Goal: Check status: Check status

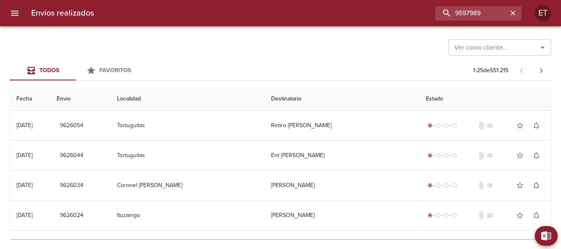
type input "9597989"
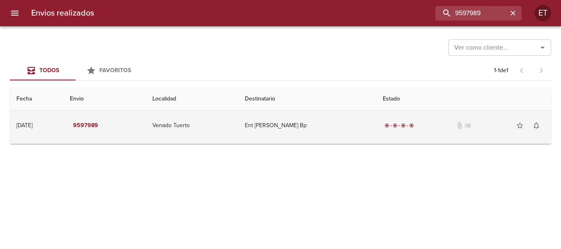
click at [317, 134] on td "Ent [PERSON_NAME] Bp" at bounding box center [307, 126] width 138 height 30
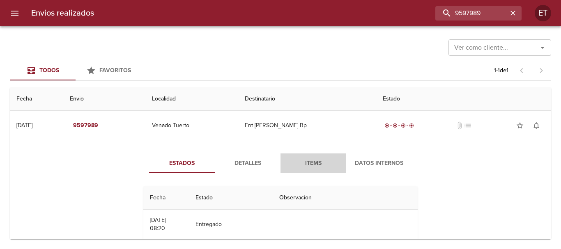
click at [313, 161] on span "Items" at bounding box center [314, 164] width 56 height 10
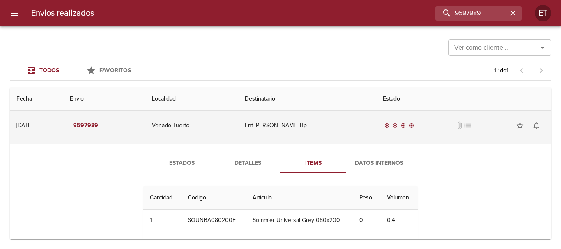
click at [301, 115] on td "Ent [PERSON_NAME] Bp" at bounding box center [307, 126] width 138 height 30
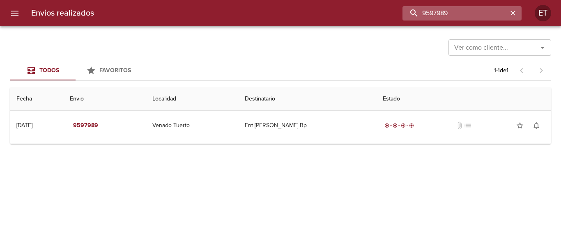
drag, startPoint x: 507, startPoint y: 14, endPoint x: 512, endPoint y: 16, distance: 6.1
click at [512, 16] on div "9597989" at bounding box center [462, 13] width 119 height 14
click at [512, 16] on icon "button" at bounding box center [513, 13] width 8 height 8
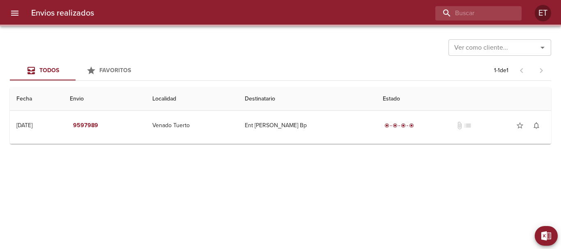
click at [341, 54] on div "Ver como cliente... Ver como cliente..." at bounding box center [280, 46] width 541 height 21
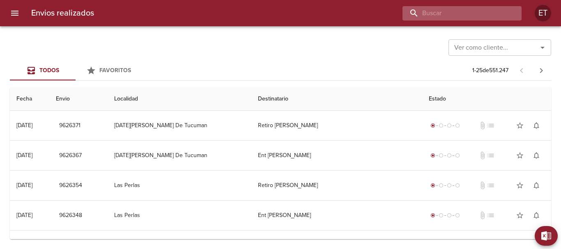
click at [492, 12] on input "buscar" at bounding box center [455, 13] width 105 height 14
paste input "1481955"
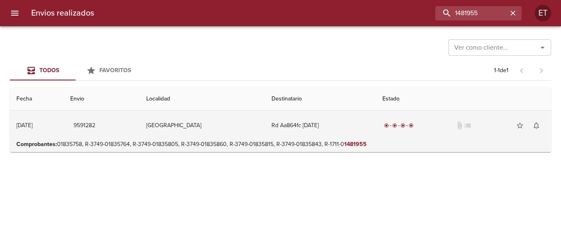
click at [354, 130] on td "Rd Aa864fc [DATE]" at bounding box center [320, 126] width 111 height 30
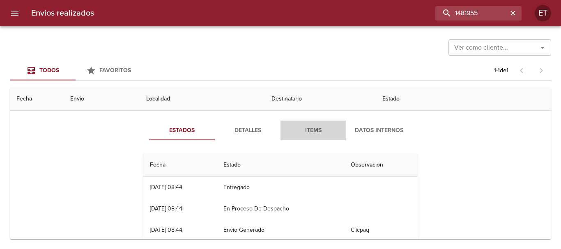
click at [309, 129] on span "Items" at bounding box center [314, 131] width 56 height 10
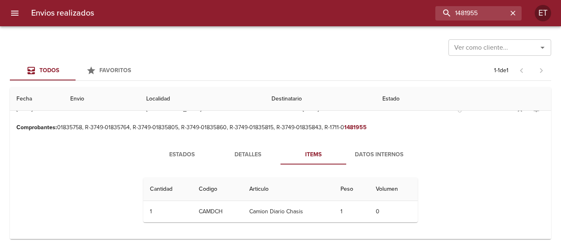
scroll to position [17, 0]
click at [250, 148] on button "Detalles" at bounding box center [248, 155] width 66 height 20
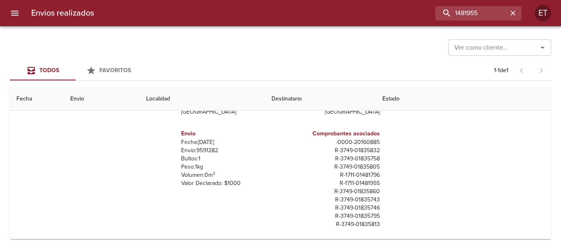
scroll to position [0, 0]
click at [367, 183] on p "R - 1711 - 01481955" at bounding box center [332, 184] width 96 height 8
click at [362, 173] on p "R - 1711 - 01481796" at bounding box center [332, 176] width 96 height 8
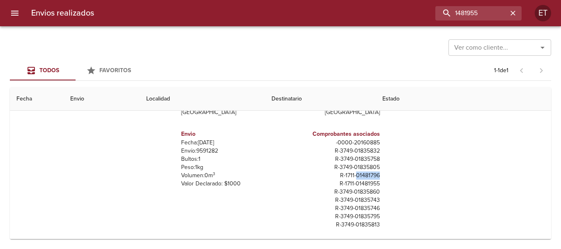
click at [362, 173] on p "R - 1711 - 01481796" at bounding box center [332, 176] width 96 height 8
click at [366, 190] on p "R - 3749 - 01835860" at bounding box center [332, 192] width 96 height 8
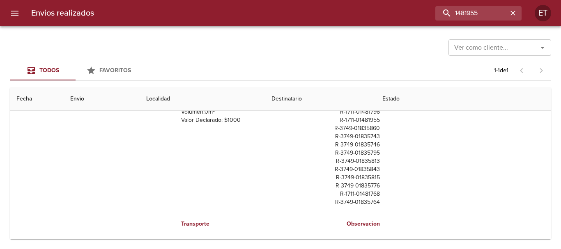
scroll to position [82, 0]
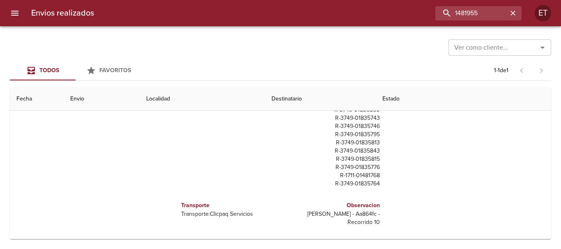
click at [347, 170] on p "R - 3749 - 01835776" at bounding box center [332, 168] width 96 height 8
click at [363, 177] on p "R - 1711 - 01481768" at bounding box center [332, 176] width 96 height 8
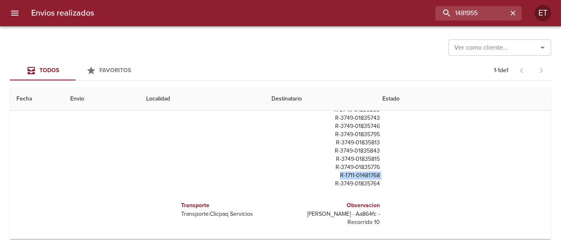
click at [363, 177] on p "R - 1711 - 01481768" at bounding box center [332, 176] width 96 height 8
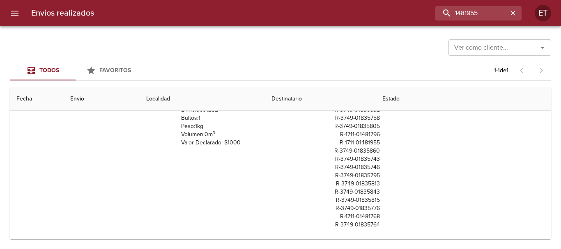
click at [364, 141] on p "R - 1711 - 01481955" at bounding box center [332, 143] width 96 height 8
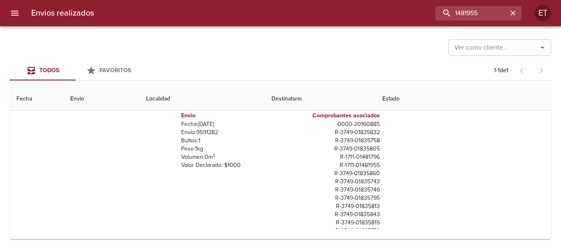
scroll to position [0, 0]
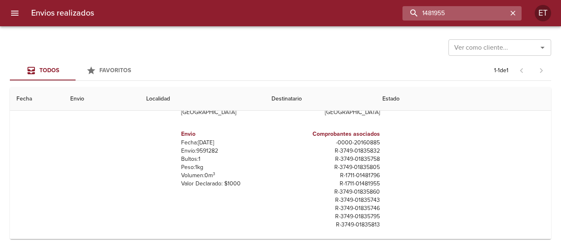
click at [491, 9] on input "1481955" at bounding box center [455, 13] width 105 height 14
paste input "4582"
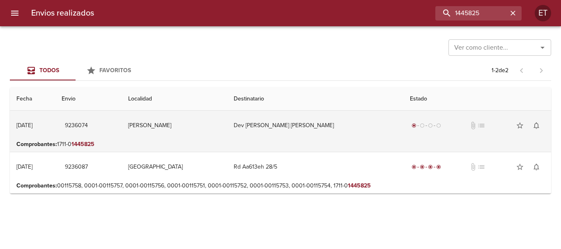
click at [334, 128] on td "Dev [PERSON_NAME] [PERSON_NAME]" at bounding box center [315, 126] width 176 height 30
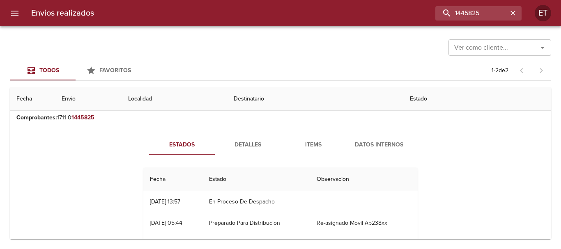
scroll to position [41, 0]
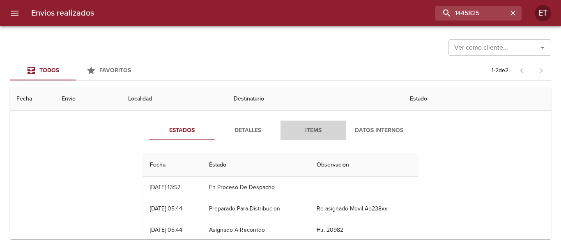
click at [301, 134] on span "Items" at bounding box center [314, 131] width 56 height 10
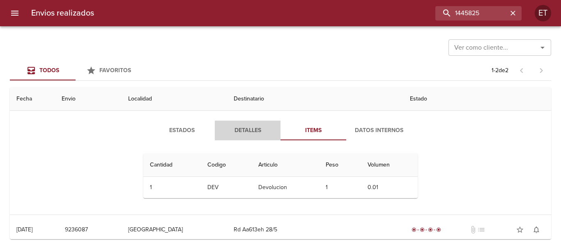
click at [234, 133] on span "Detalles" at bounding box center [248, 131] width 56 height 10
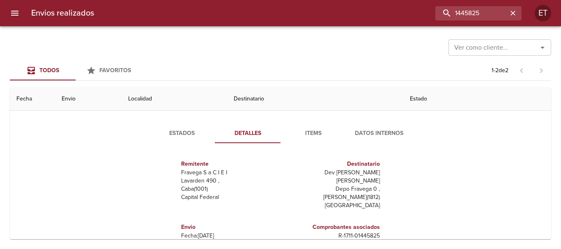
scroll to position [0, 0]
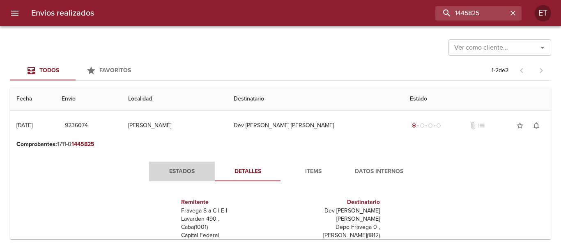
drag, startPoint x: 189, startPoint y: 169, endPoint x: 203, endPoint y: 168, distance: 13.6
click at [189, 169] on span "Estados" at bounding box center [182, 172] width 56 height 10
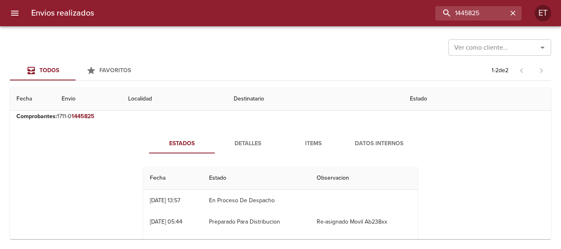
scroll to position [41, 0]
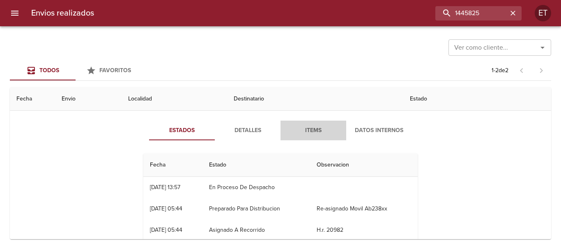
click at [316, 136] on button "Items" at bounding box center [314, 131] width 66 height 20
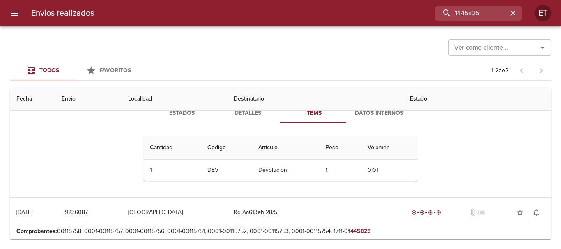
scroll to position [0, 0]
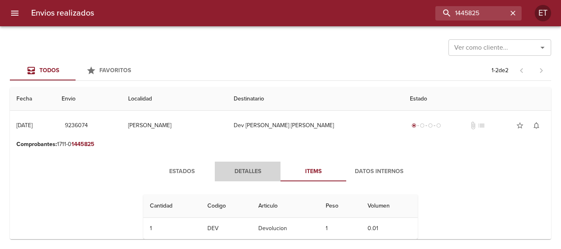
click at [250, 171] on span "Detalles" at bounding box center [248, 172] width 56 height 10
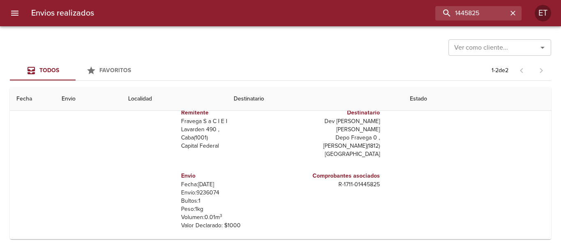
scroll to position [82, 0]
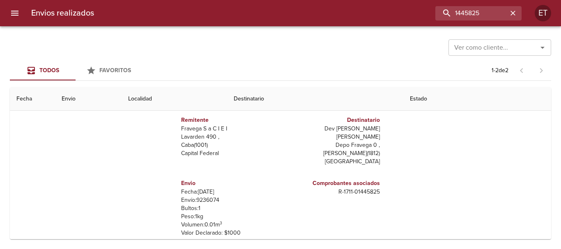
click at [360, 188] on p "R - 1711 - 01445825" at bounding box center [332, 192] width 96 height 8
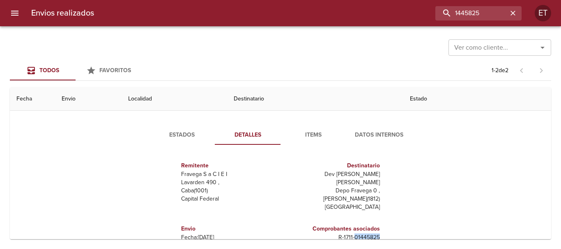
scroll to position [0, 0]
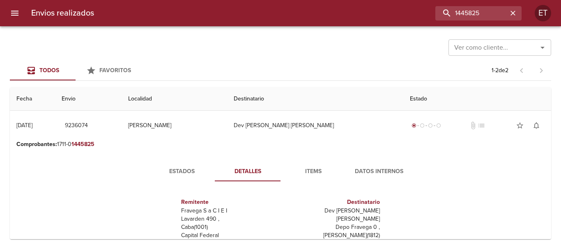
copy p "01445825"
click at [472, 9] on input "1445825" at bounding box center [455, 13] width 105 height 14
paste input "0"
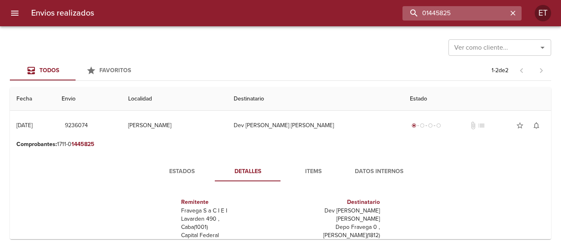
type input "01445825"
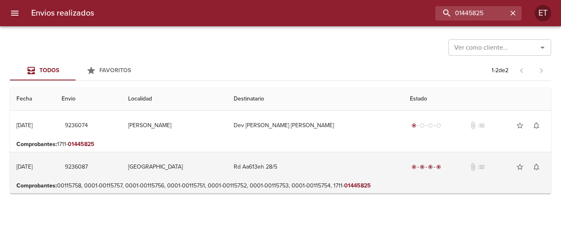
click at [336, 171] on td "Rd Aa613eh 28/5" at bounding box center [315, 167] width 176 height 30
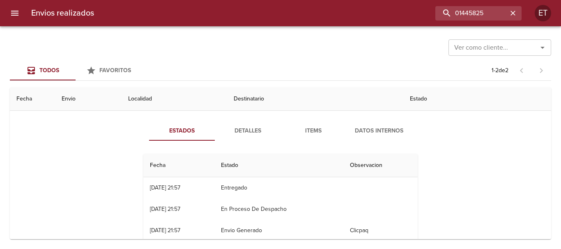
scroll to position [41, 0]
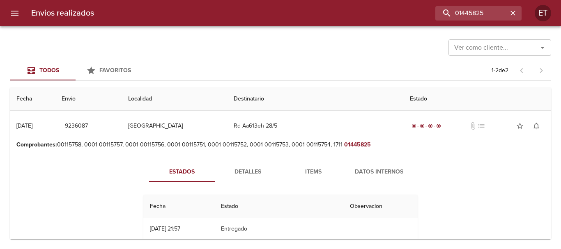
click at [327, 184] on div "Estados Detalles Items Datos Internos Fecha Estado Observacion 28/05 [DATE] 21:…" at bounding box center [281, 225] width 296 height 127
click at [306, 173] on span "Items" at bounding box center [314, 172] width 56 height 10
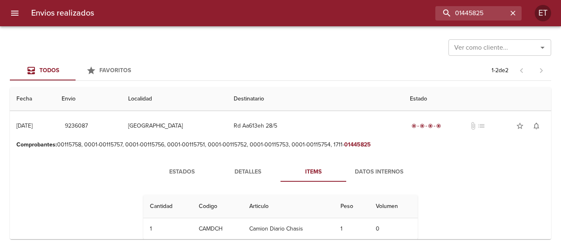
click at [242, 162] on div "Estados Detalles Items Datos Internos Cantidad Cant. Codigo Articulo Peso Volum…" at bounding box center [280, 204] width 528 height 104
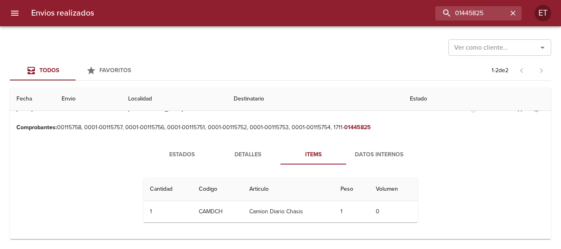
click at [245, 145] on button "Detalles" at bounding box center [248, 155] width 66 height 20
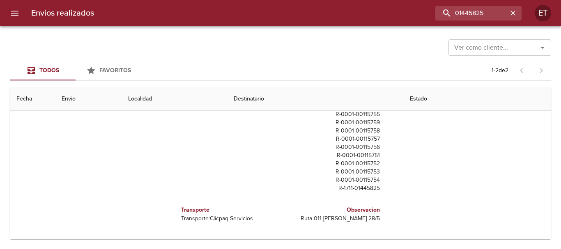
scroll to position [86, 0]
click at [346, 220] on p "Ruta 011 [PERSON_NAME] 28/5" at bounding box center [332, 218] width 96 height 8
click at [451, 200] on div "Estados Detalles Items Datos Internos Remitente Fravega S a [STREET_ADDRESS] En…" at bounding box center [280, 134] width 528 height 210
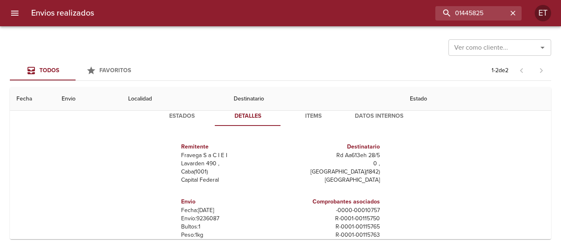
scroll to position [83, 0]
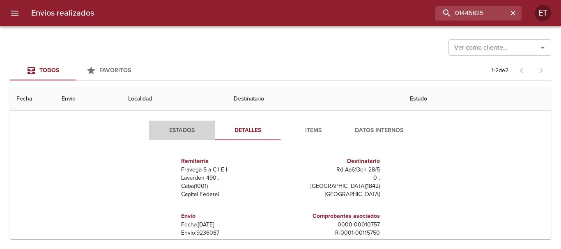
click at [187, 134] on span "Estados" at bounding box center [182, 131] width 56 height 10
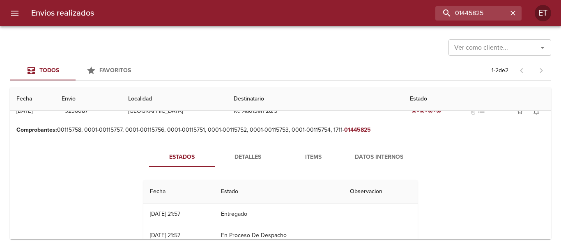
scroll to position [41, 0]
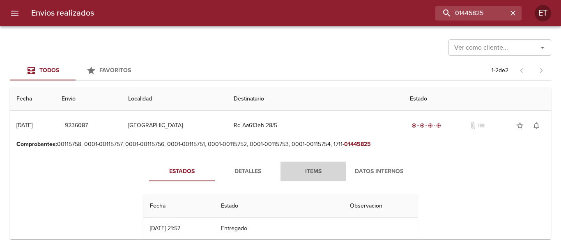
click at [307, 173] on span "Items" at bounding box center [314, 172] width 56 height 10
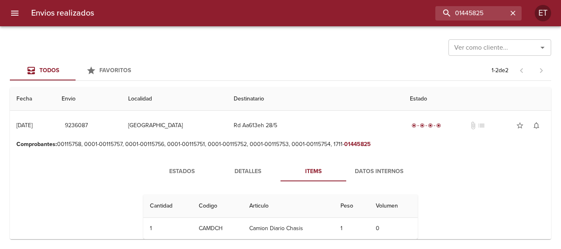
click at [307, 173] on span "Items" at bounding box center [314, 172] width 56 height 10
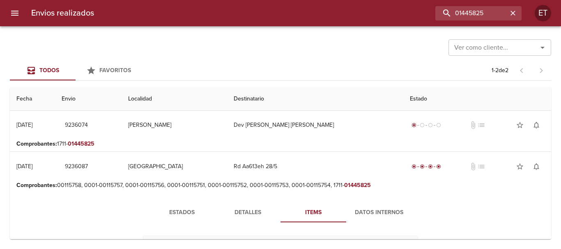
scroll to position [0, 0]
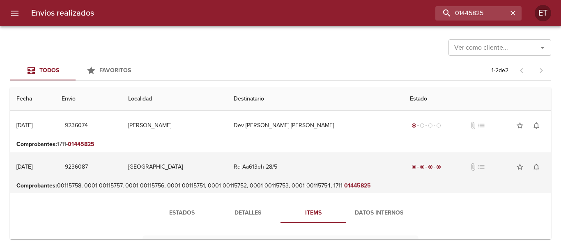
click at [309, 175] on td "Rd Aa613eh 28/5" at bounding box center [315, 167] width 176 height 30
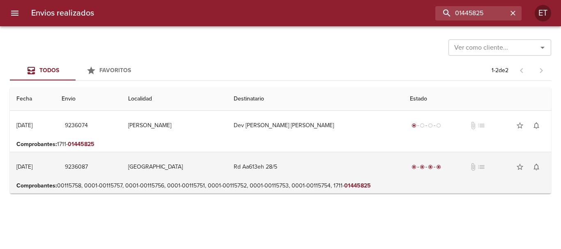
click at [300, 167] on td "Rd Aa613eh 28/5" at bounding box center [315, 167] width 176 height 30
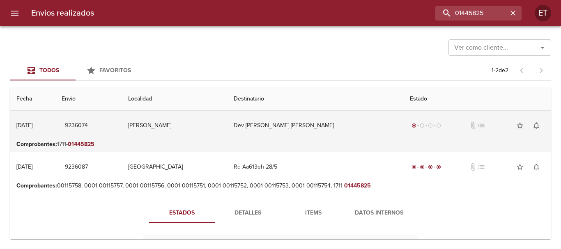
click at [307, 131] on td "Dev [PERSON_NAME] [PERSON_NAME]" at bounding box center [315, 126] width 176 height 30
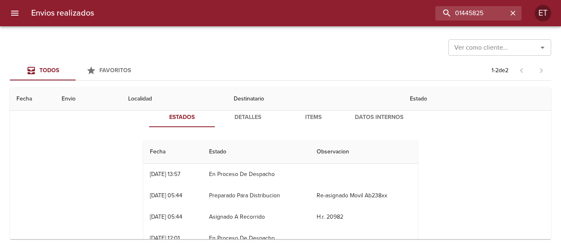
scroll to position [41, 0]
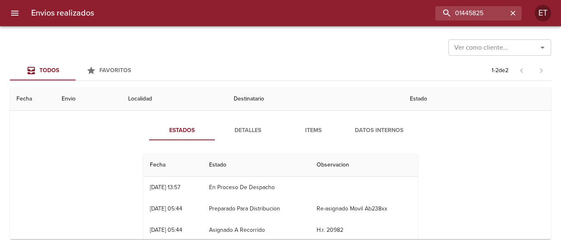
click at [306, 144] on div "Estados Detalles Items Datos Internos Fecha Estado Observacion 27/06 [DATE] 13:…" at bounding box center [281, 216] width 296 height 191
click at [309, 139] on button "Items" at bounding box center [314, 131] width 66 height 20
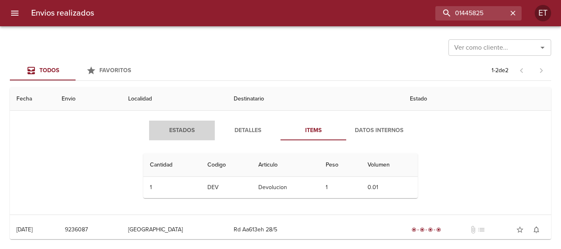
click at [182, 131] on span "Estados" at bounding box center [182, 131] width 56 height 10
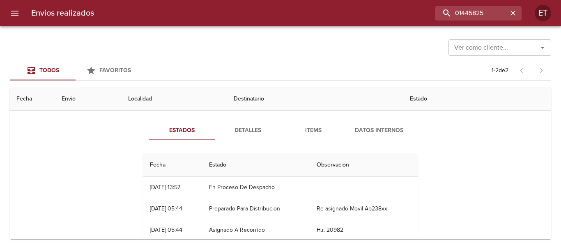
click at [294, 127] on span "Items" at bounding box center [314, 131] width 56 height 10
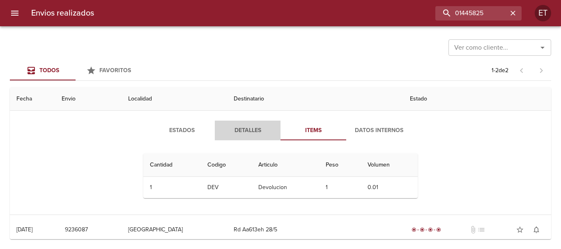
click at [255, 132] on span "Detalles" at bounding box center [248, 131] width 56 height 10
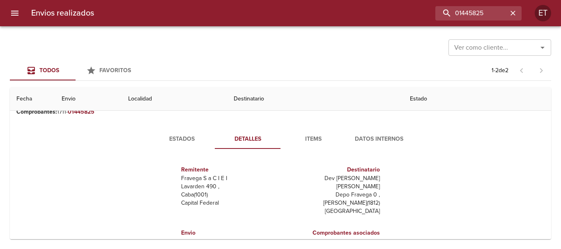
scroll to position [0, 0]
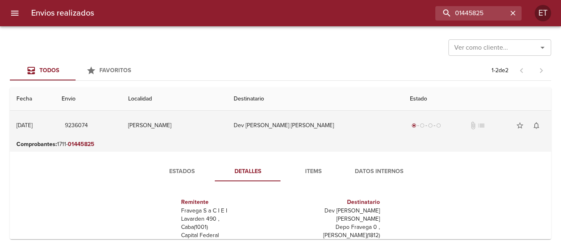
click at [294, 127] on td "Dev [PERSON_NAME] [PERSON_NAME]" at bounding box center [315, 126] width 176 height 30
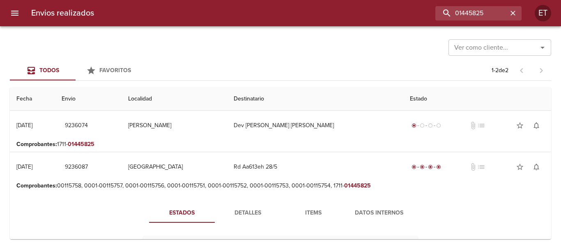
click at [293, 186] on p "Comprobantes : 00115758, 0001-00115757, 0001-00115756, 0001-00115751, 0001-0011…" at bounding box center [280, 186] width 528 height 8
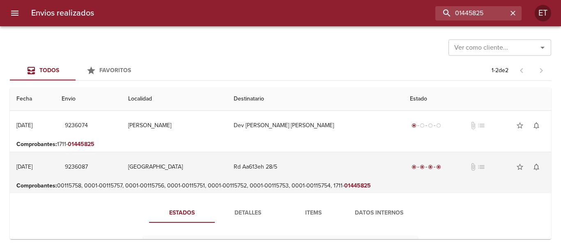
click at [292, 175] on td "Rd Aa613eh 28/5" at bounding box center [315, 167] width 176 height 30
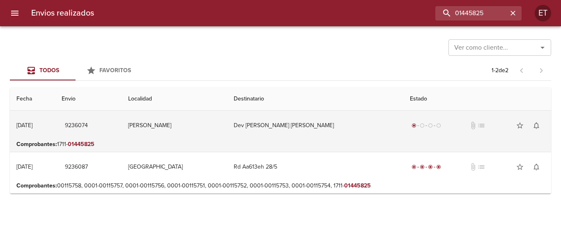
click at [320, 127] on td "Dev [PERSON_NAME] [PERSON_NAME]" at bounding box center [315, 126] width 176 height 30
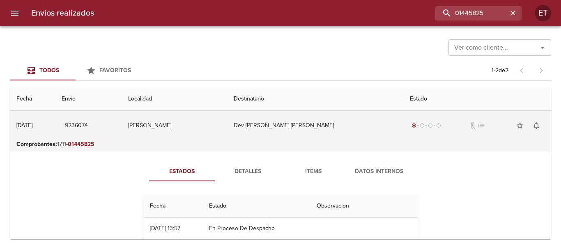
click at [294, 124] on td "Dev [PERSON_NAME] [PERSON_NAME]" at bounding box center [315, 126] width 176 height 30
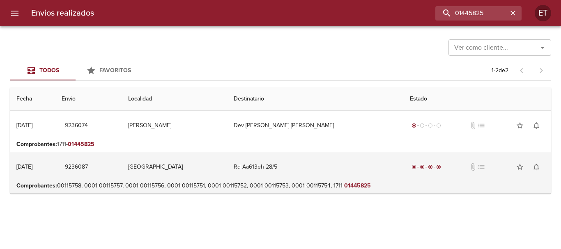
click at [227, 157] on td "[GEOGRAPHIC_DATA]" at bounding box center [175, 167] width 106 height 30
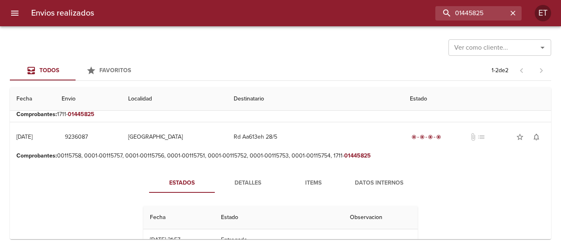
scroll to position [41, 0]
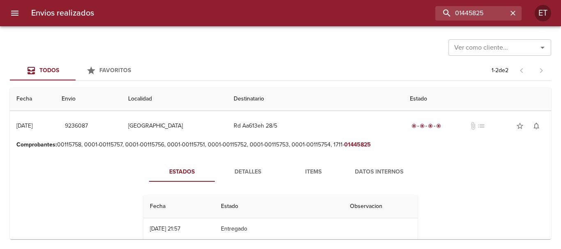
click at [309, 162] on div "Estados Detalles Items Datos Internos Fecha Estado Observacion 28/05 [DATE] 21:…" at bounding box center [280, 225] width 528 height 147
click at [255, 167] on span "Detalles" at bounding box center [248, 172] width 56 height 10
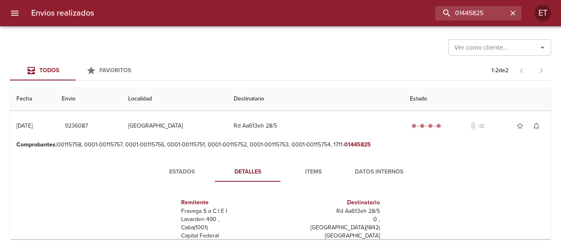
click at [316, 164] on button "Items" at bounding box center [314, 172] width 66 height 20
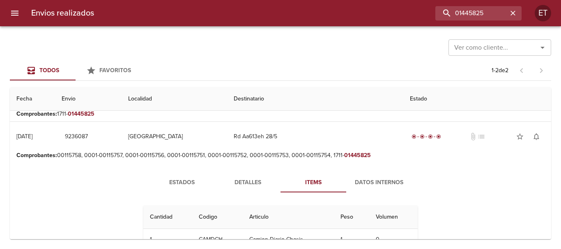
scroll to position [58, 0]
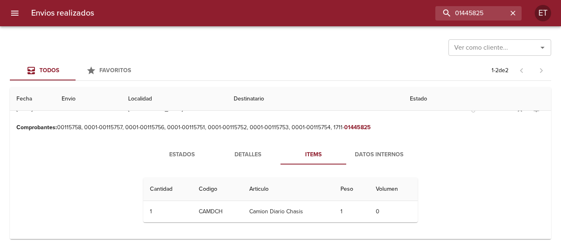
click at [237, 156] on span "Detalles" at bounding box center [248, 155] width 56 height 10
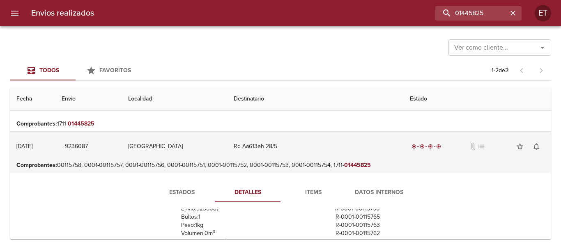
scroll to position [0, 0]
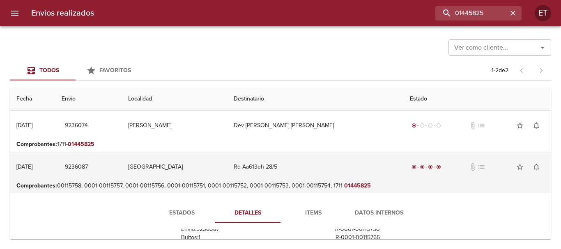
click at [304, 162] on td "Rd Aa613eh 28/5" at bounding box center [315, 167] width 176 height 30
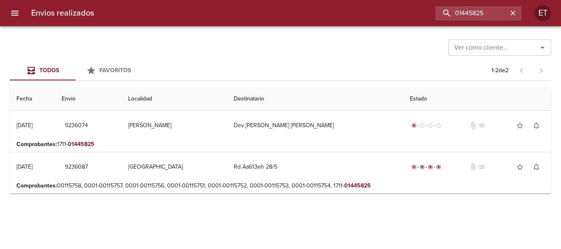
click at [329, 55] on div "Ver como cliente... Ver como cliente..." at bounding box center [280, 46] width 541 height 21
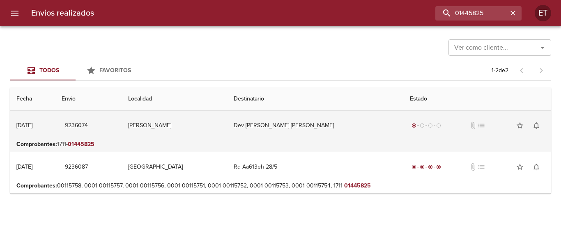
click at [227, 115] on td "[PERSON_NAME]" at bounding box center [175, 126] width 106 height 30
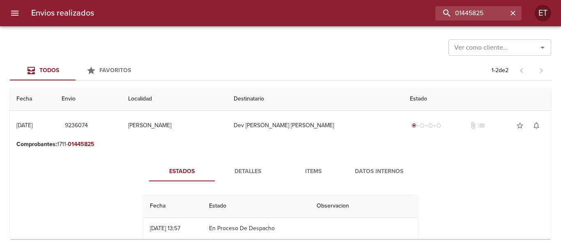
click at [462, 23] on div "Envios realizados 01445825 ET" at bounding box center [280, 13] width 561 height 26
click at [462, 19] on div "Envios realizados 01445825 ET" at bounding box center [280, 13] width 561 height 26
click at [462, 17] on input "01445825" at bounding box center [455, 13] width 105 height 14
click at [462, 16] on input "01445825" at bounding box center [455, 13] width 105 height 14
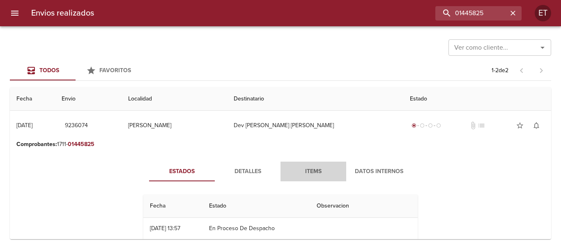
click at [312, 169] on span "Items" at bounding box center [314, 172] width 56 height 10
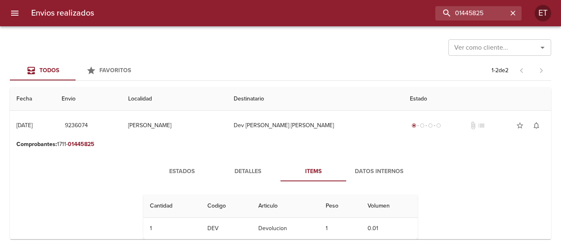
click at [240, 177] on button "Detalles" at bounding box center [248, 172] width 66 height 20
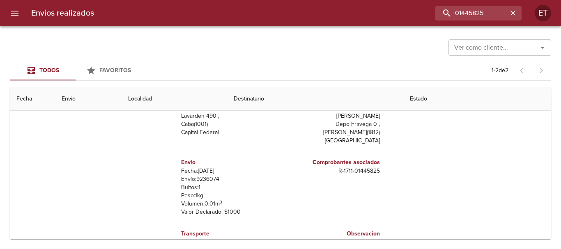
scroll to position [123, 0]
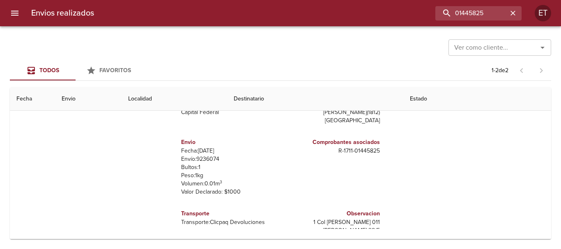
click at [338, 138] on h6 "Comprobantes asociados" at bounding box center [332, 142] width 96 height 9
click at [348, 147] on p "R - 1711 - 01445825" at bounding box center [332, 151] width 96 height 8
copy p "R - 1711 - 01445825"
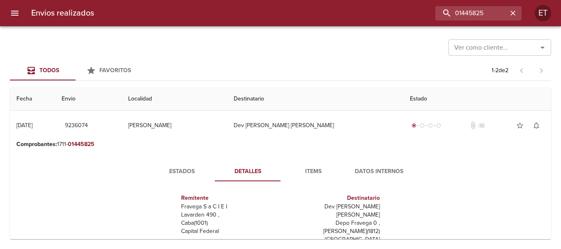
scroll to position [82, 0]
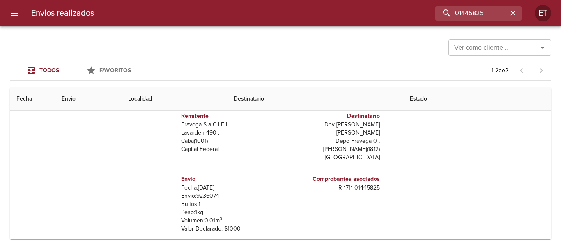
click at [205, 192] on p "Envío: 9236074" at bounding box center [229, 196] width 96 height 8
copy p "9236074"
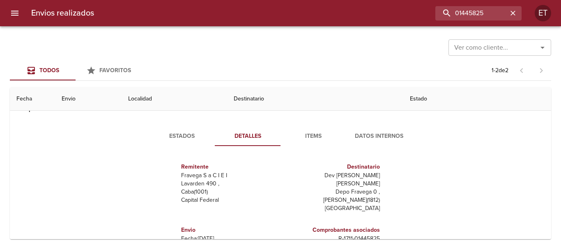
scroll to position [0, 0]
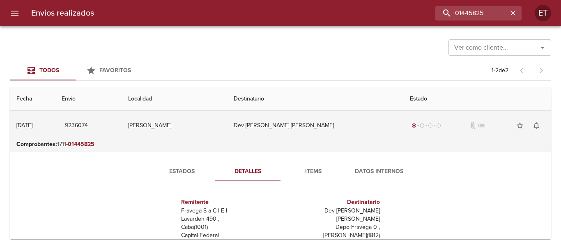
click at [265, 114] on td "Dev [PERSON_NAME] [PERSON_NAME]" at bounding box center [315, 126] width 176 height 30
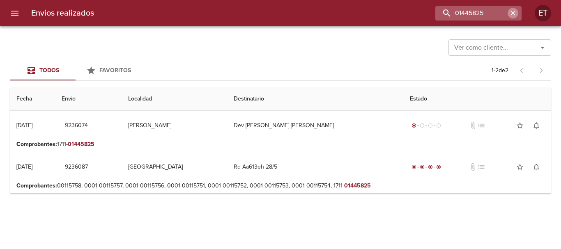
click at [516, 15] on icon "button" at bounding box center [513, 13] width 8 height 8
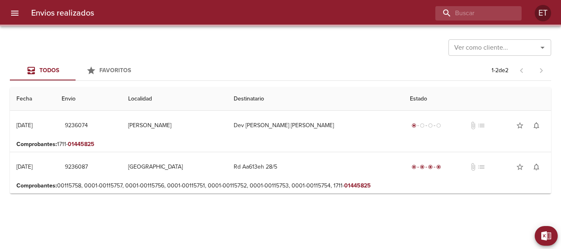
click at [359, 41] on div "Ver como cliente... Ver como cliente..." at bounding box center [280, 46] width 541 height 21
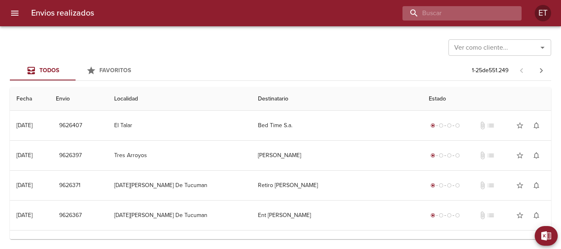
click at [473, 14] on input "buscar" at bounding box center [455, 13] width 105 height 14
paste input "128591886"
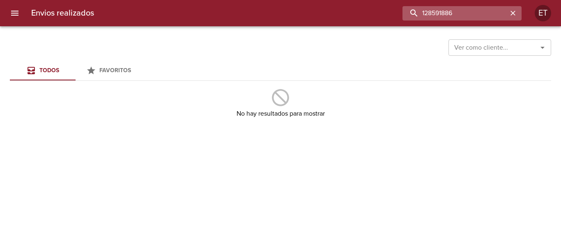
type input "128591886"
